Goal: Find specific page/section: Find specific page/section

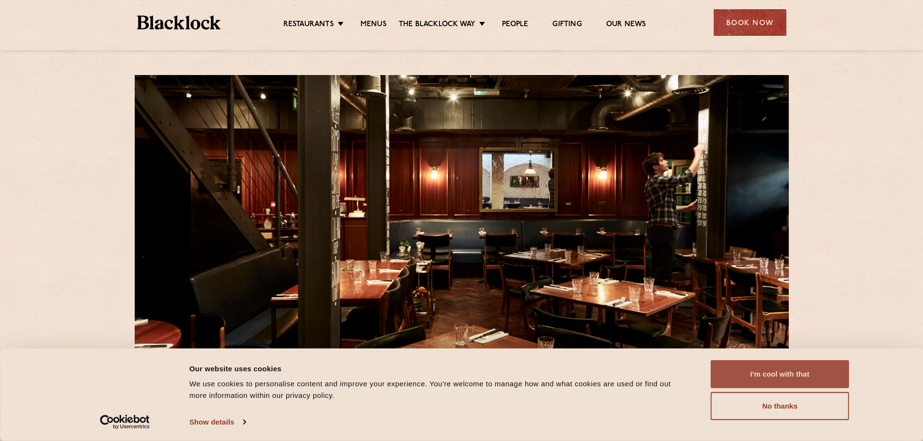
click at [774, 377] on button "I'm cool with that" at bounding box center [780, 374] width 139 height 28
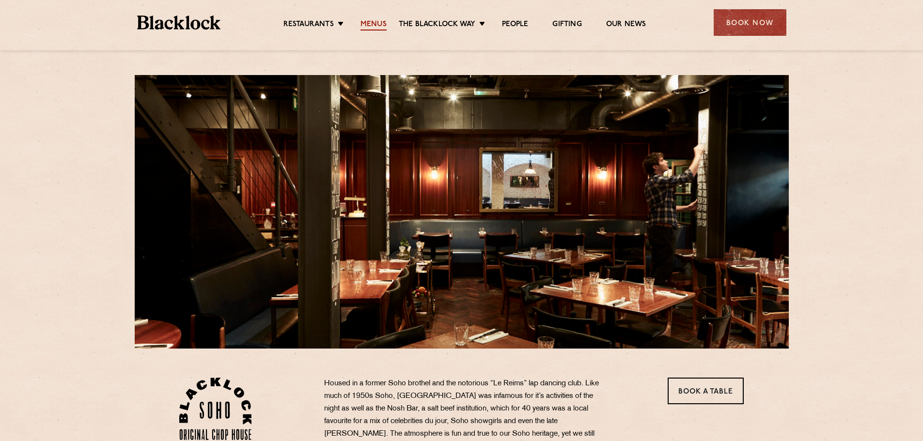
click at [374, 20] on link "Menus" at bounding box center [373, 25] width 26 height 11
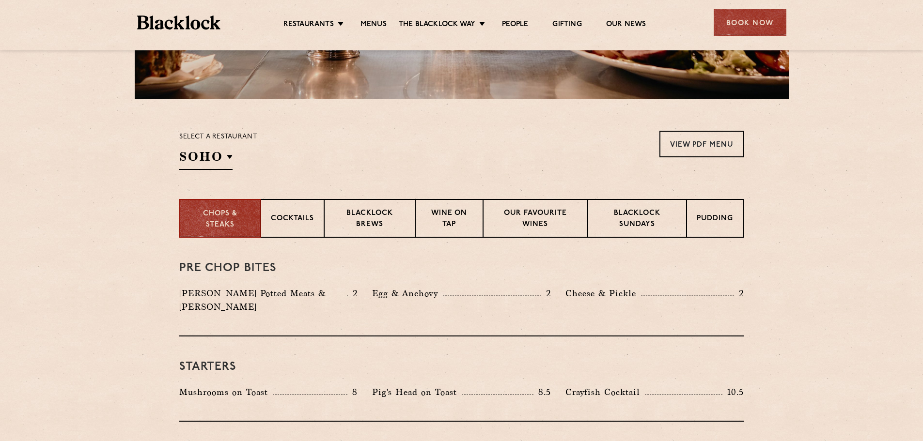
scroll to position [339, 0]
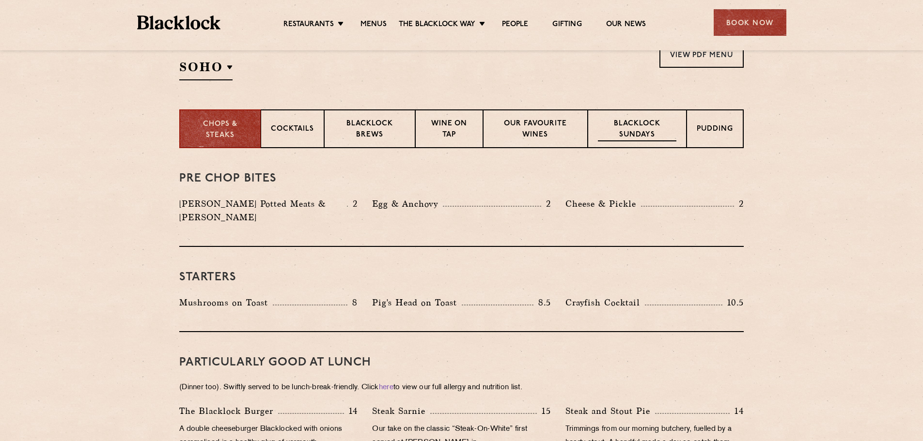
click at [671, 139] on p "Blacklock Sundays" at bounding box center [637, 130] width 78 height 23
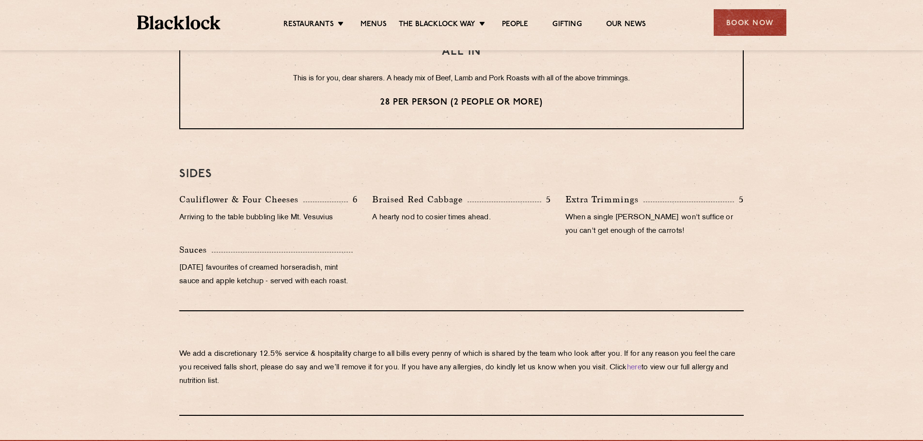
scroll to position [872, 0]
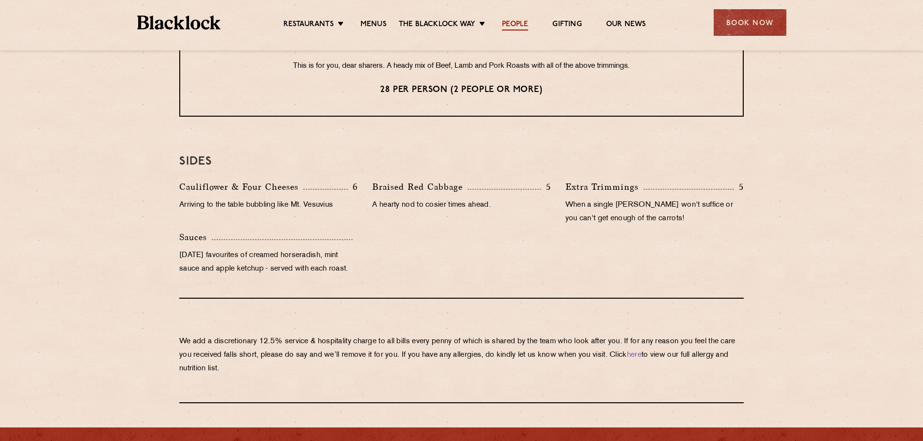
click at [514, 27] on link "People" at bounding box center [515, 25] width 26 height 11
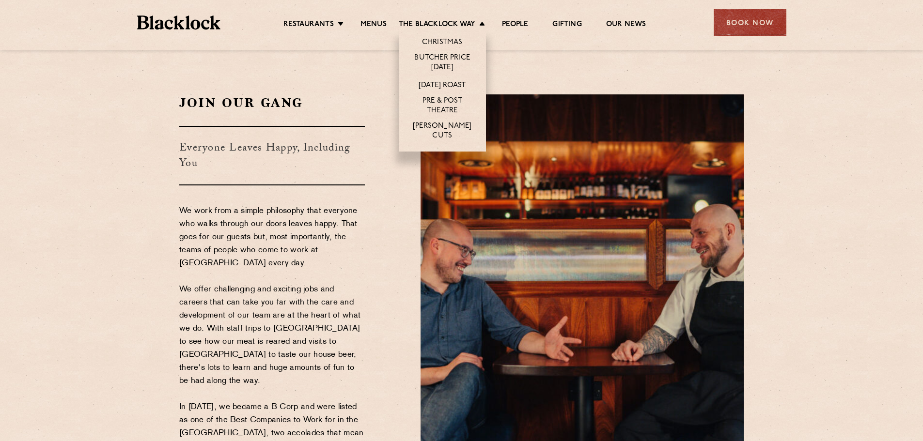
click at [435, 80] on li "[DATE] Roast" at bounding box center [442, 85] width 87 height 18
click at [437, 83] on link "[DATE] Roast" at bounding box center [442, 86] width 47 height 11
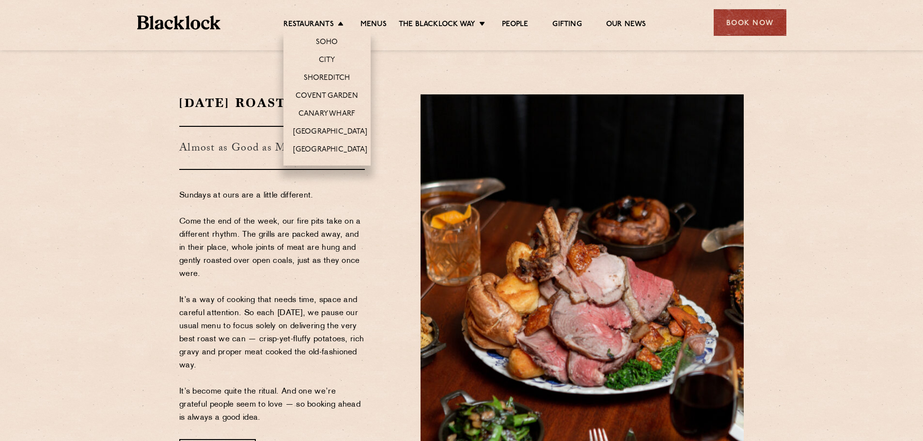
click at [337, 22] on li "Restaurants Soho City Shoreditch Covent Garden Canary Wharf Manchester Birmingh…" at bounding box center [315, 25] width 65 height 11
click at [337, 26] on li "Restaurants Soho City Shoreditch Covent Garden Canary Wharf Manchester Birmingh…" at bounding box center [315, 25] width 65 height 11
click at [341, 22] on li "Restaurants Soho City Shoreditch Covent Garden Canary Wharf Manchester Birmingh…" at bounding box center [315, 25] width 65 height 11
